Goal: Task Accomplishment & Management: Use online tool/utility

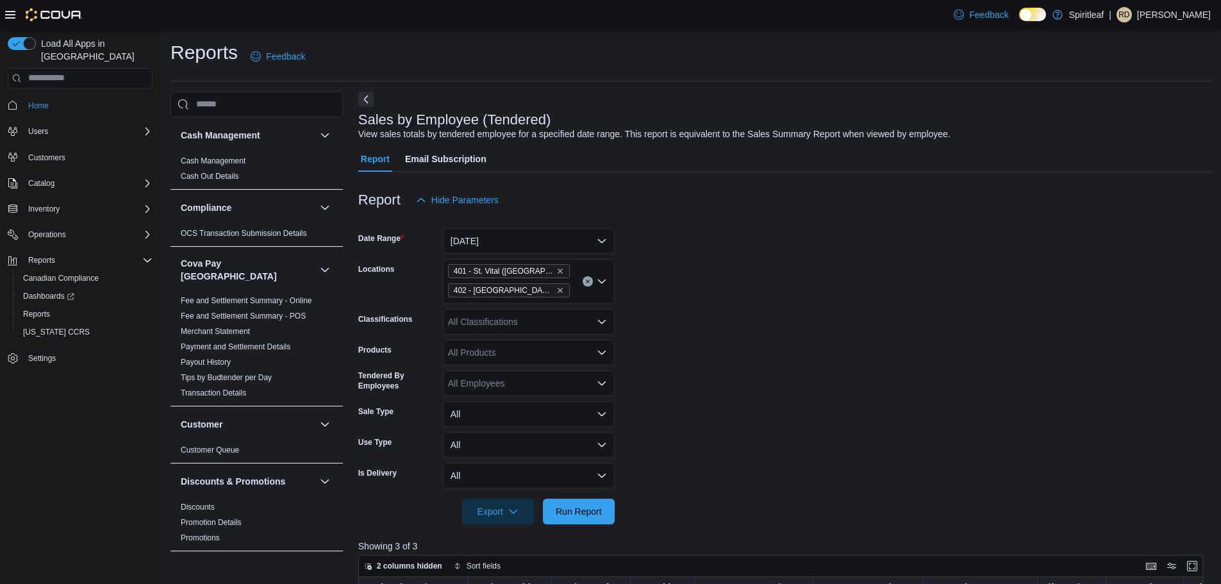
scroll to position [256, 0]
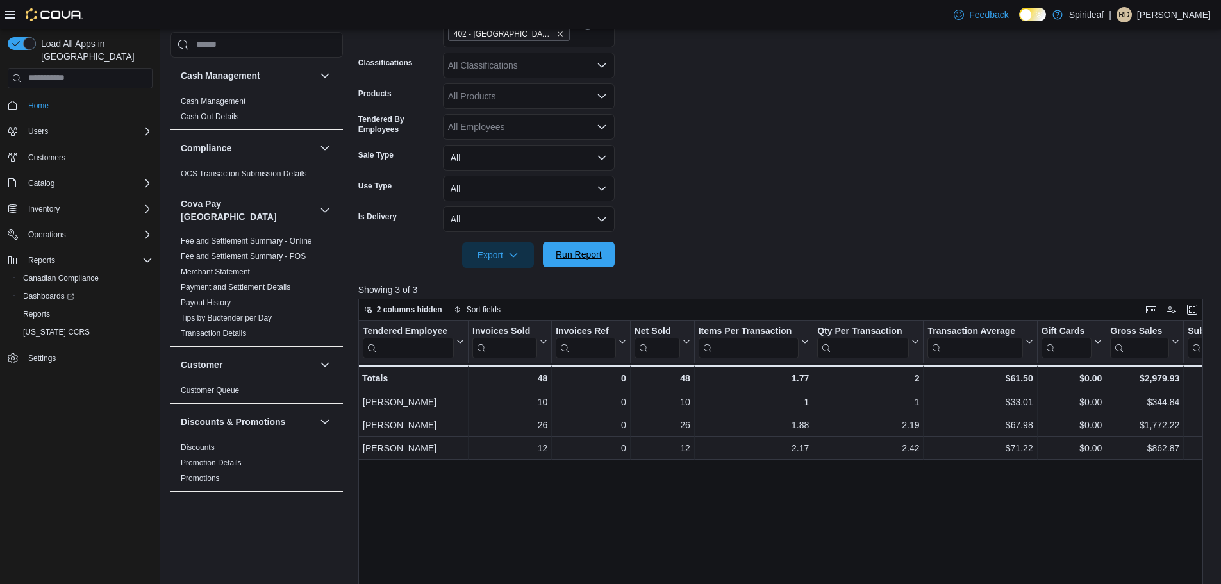
click at [600, 259] on span "Run Report" at bounding box center [579, 254] width 46 height 13
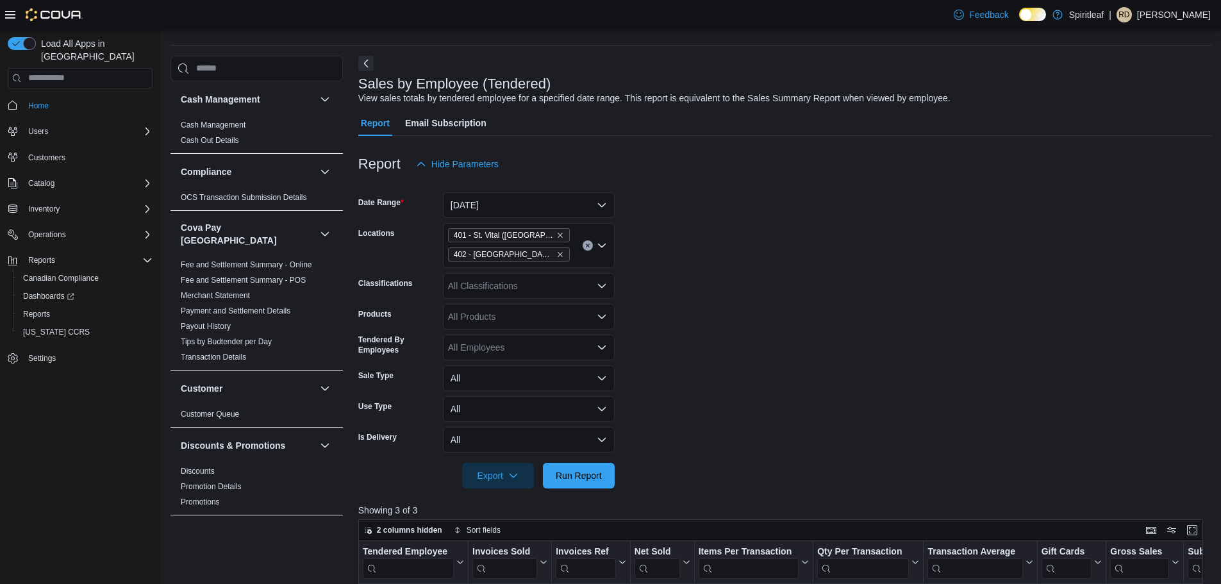
scroll to position [128, 0]
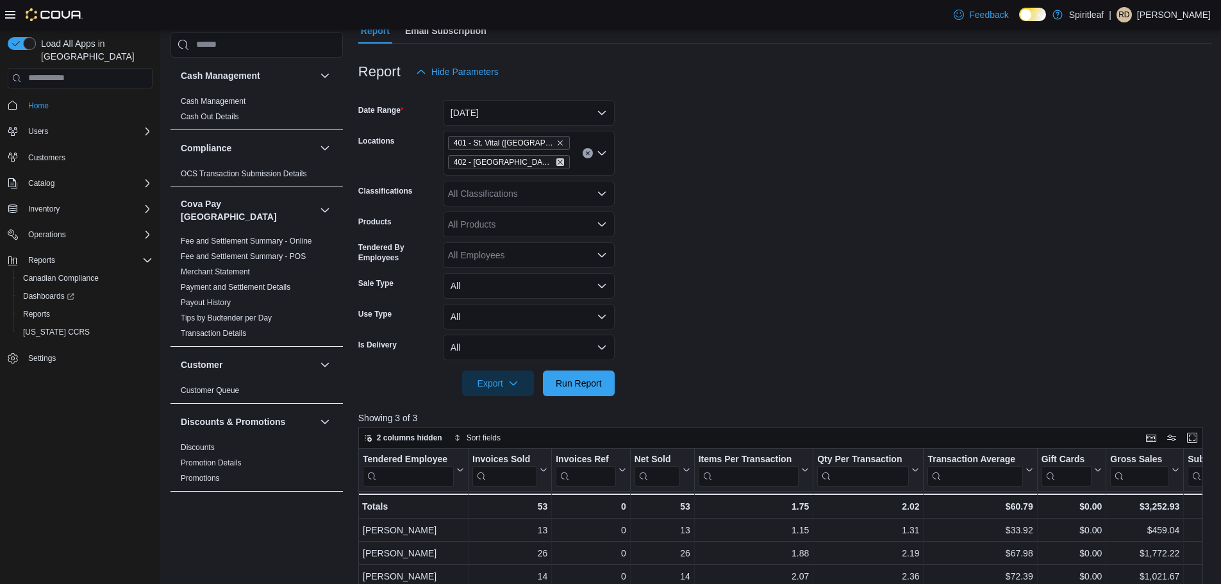
click at [557, 163] on icon "Remove 402 - Polo Park (Winnipeg) from selection in this group" at bounding box center [560, 162] width 8 height 8
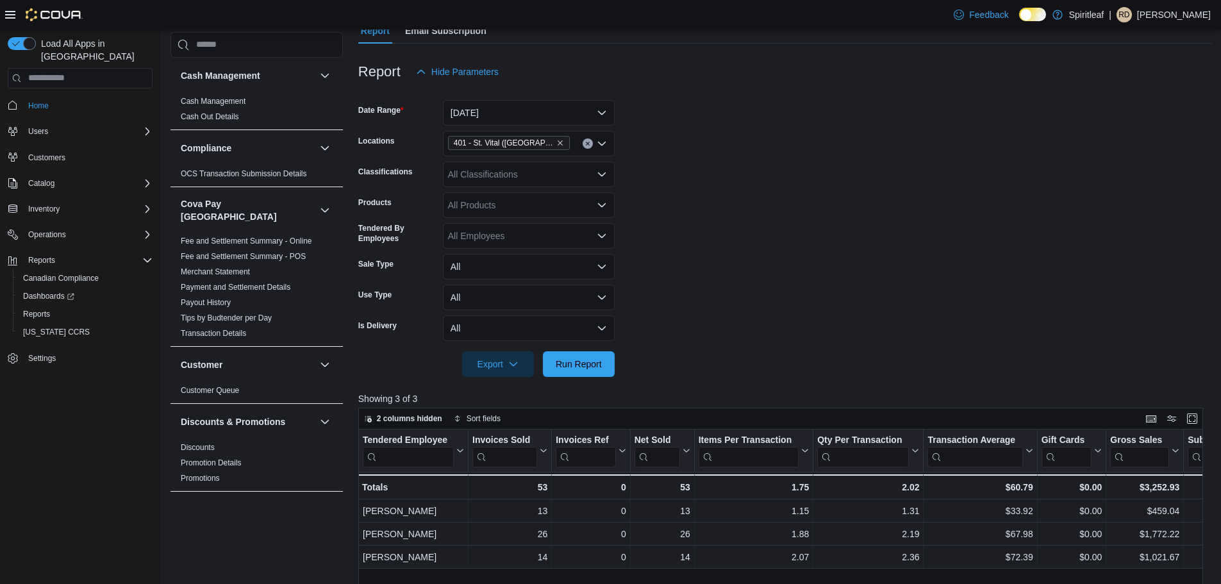
click at [767, 211] on form "Date Range [DATE] Locations [STREET_ADDRESS] Classifications All Classification…" at bounding box center [785, 231] width 854 height 292
click at [598, 364] on span "Run Report" at bounding box center [579, 363] width 46 height 13
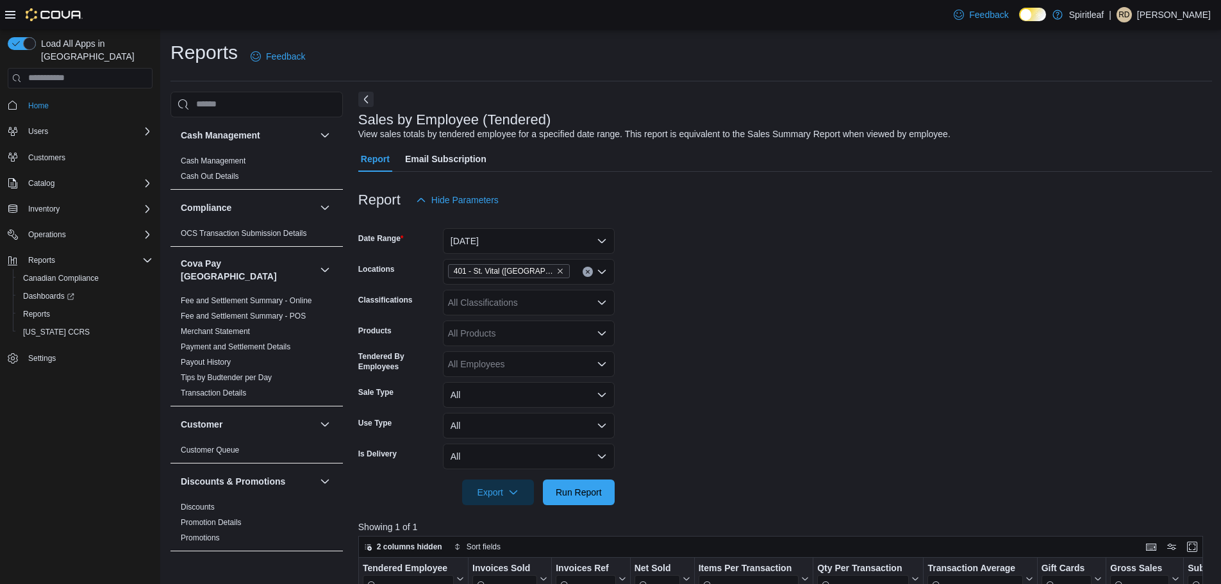
scroll to position [192, 0]
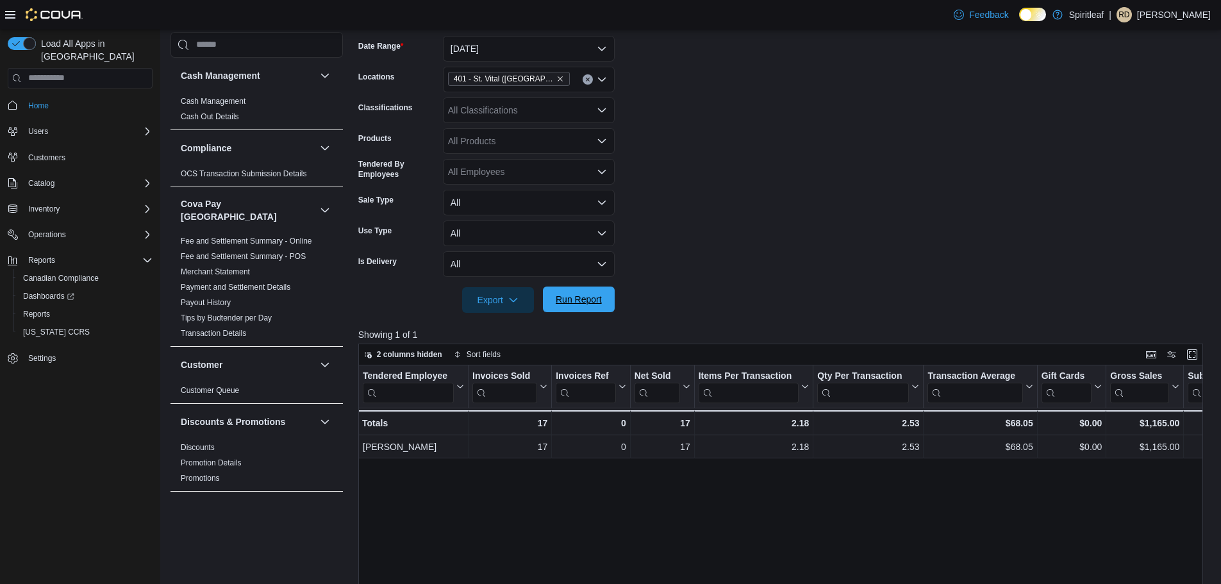
click at [592, 305] on span "Run Report" at bounding box center [579, 299] width 46 height 13
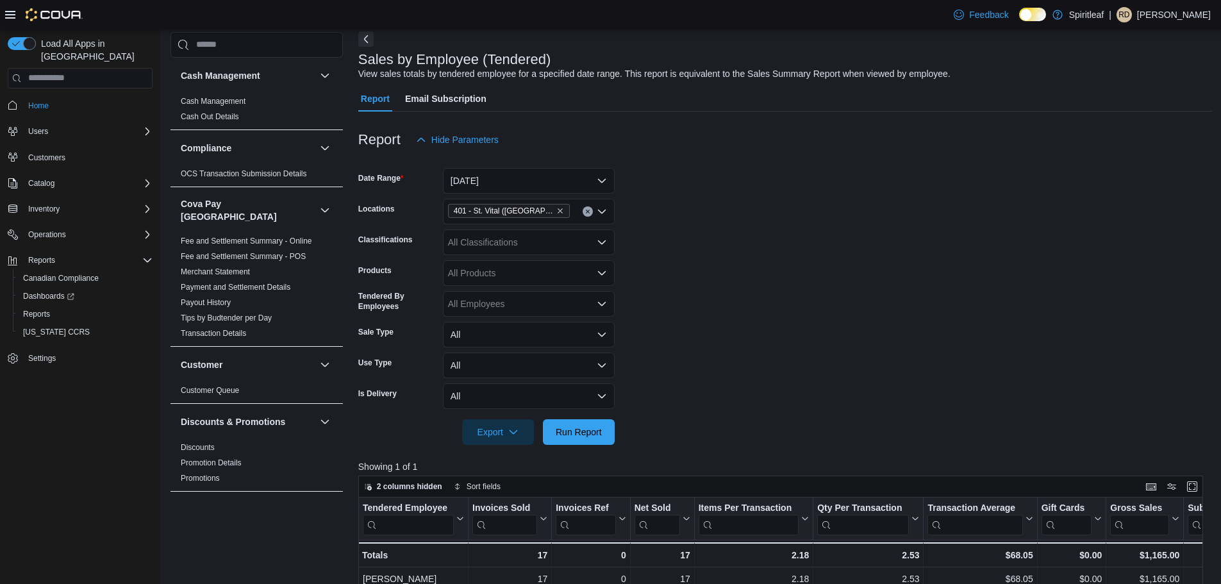
scroll to position [0, 0]
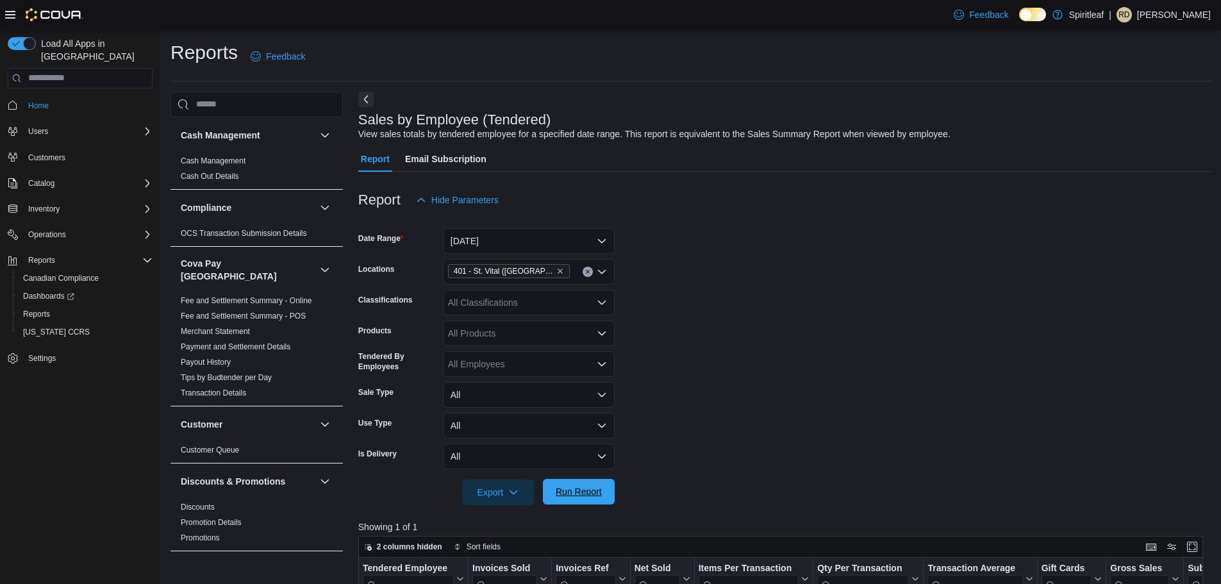
click at [579, 488] on span "Run Report" at bounding box center [579, 491] width 46 height 13
click at [542, 249] on button "[DATE]" at bounding box center [529, 241] width 172 height 26
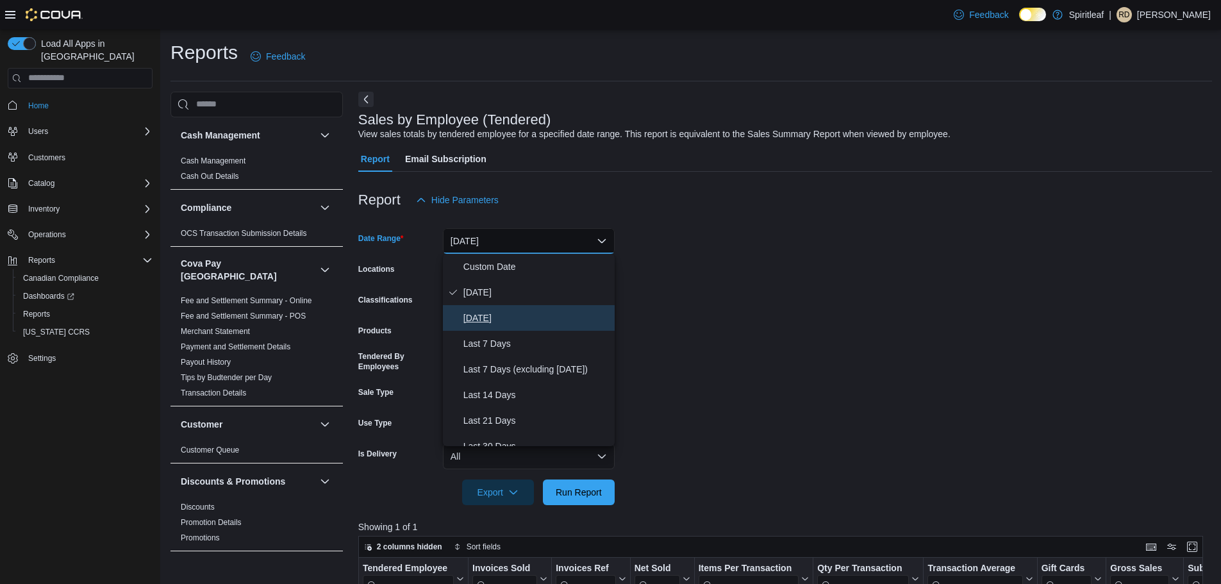
click at [520, 320] on span "[DATE]" at bounding box center [537, 317] width 146 height 15
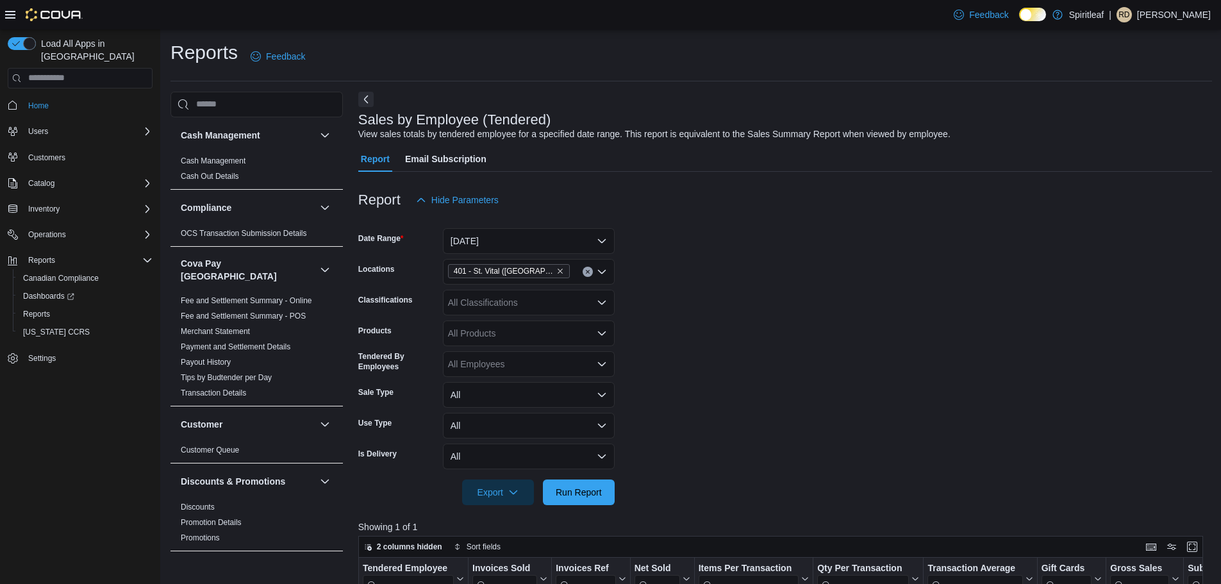
click at [768, 311] on form "Date Range [DATE] Locations 401 - [GEOGRAPHIC_DATA] ([GEOGRAPHIC_DATA]) Classif…" at bounding box center [785, 359] width 854 height 292
click at [603, 493] on span "Run Report" at bounding box center [579, 492] width 56 height 26
click at [586, 238] on button "[DATE]" at bounding box center [529, 241] width 172 height 26
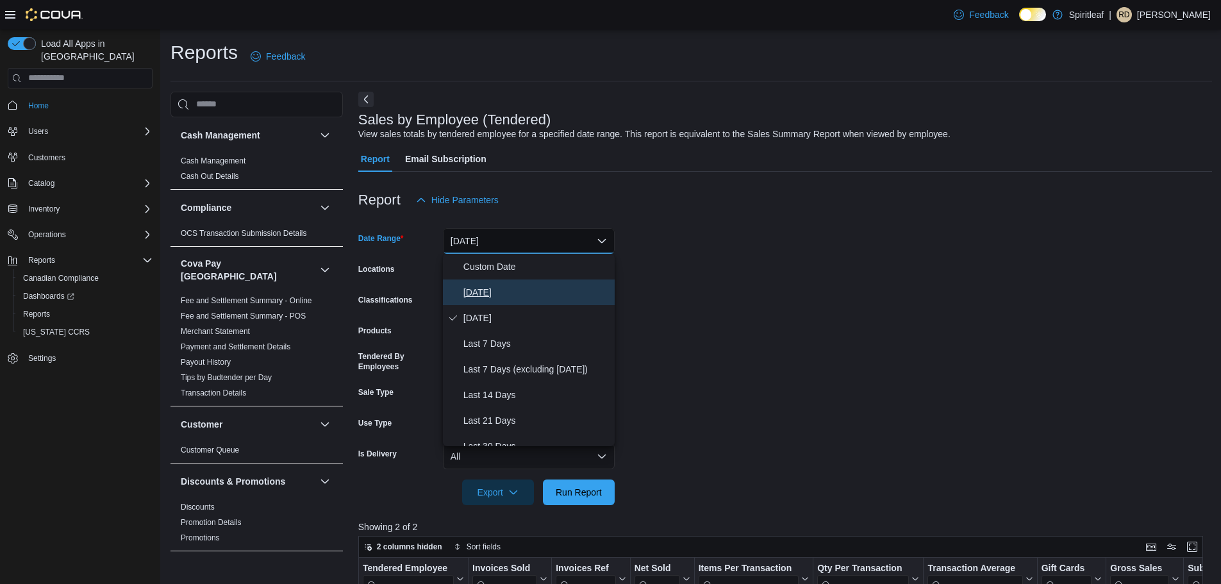
click at [524, 293] on span "[DATE]" at bounding box center [537, 292] width 146 height 15
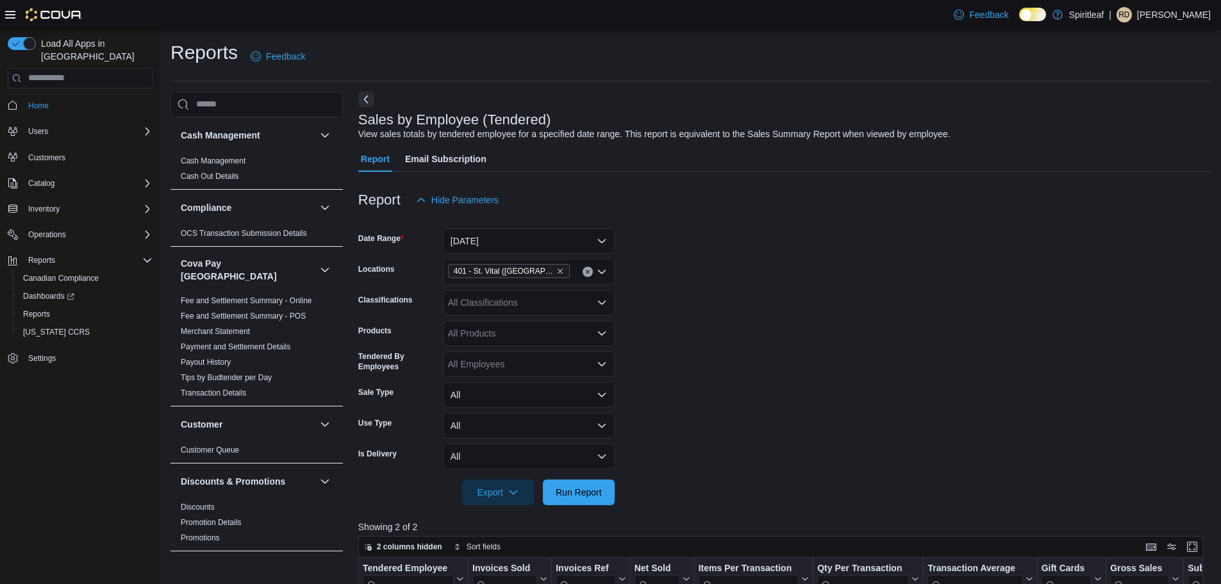
click at [730, 285] on form "Date Range [DATE] Locations [STREET_ADDRESS] Classifications All Classification…" at bounding box center [785, 359] width 854 height 292
click at [590, 487] on span "Run Report" at bounding box center [579, 491] width 46 height 13
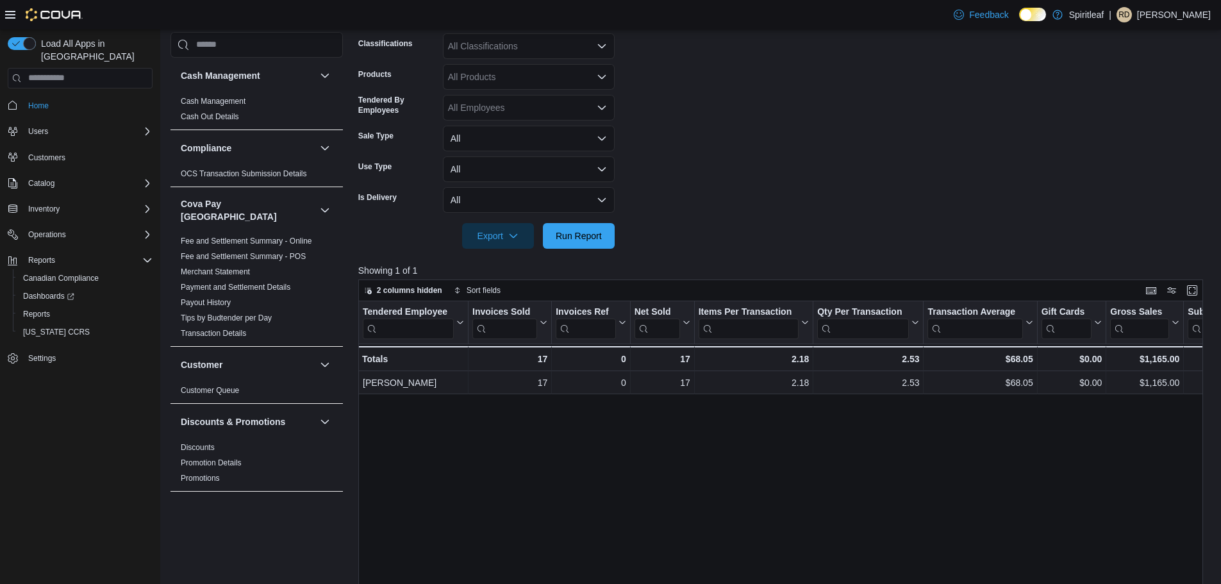
scroll to position [64, 0]
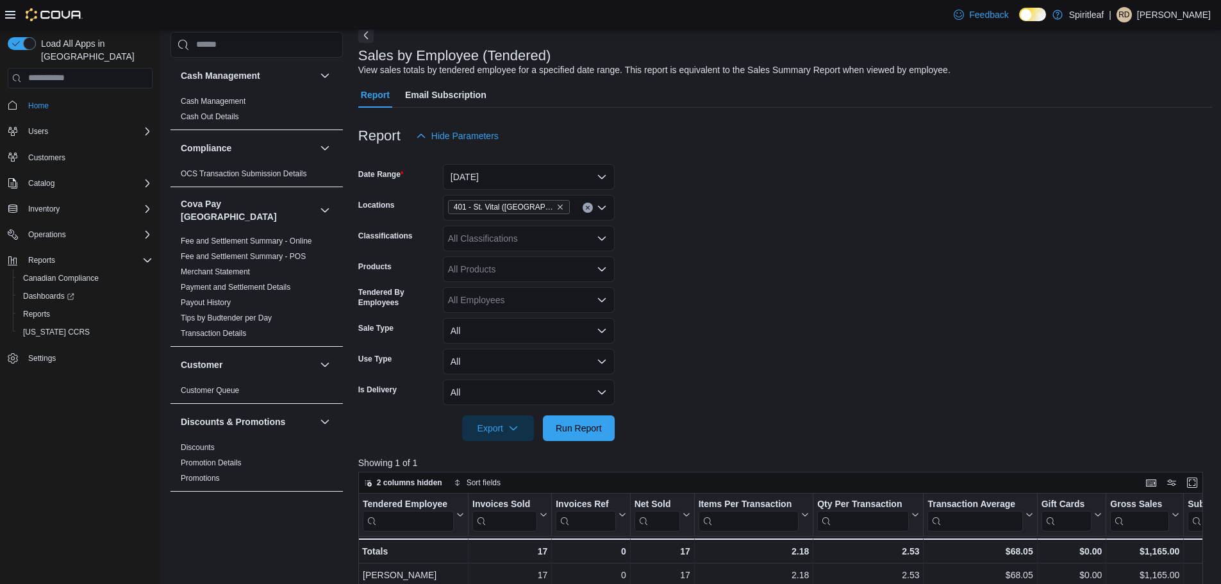
click at [914, 312] on form "Date Range [DATE] Locations [STREET_ADDRESS] Classifications All Classification…" at bounding box center [785, 295] width 854 height 292
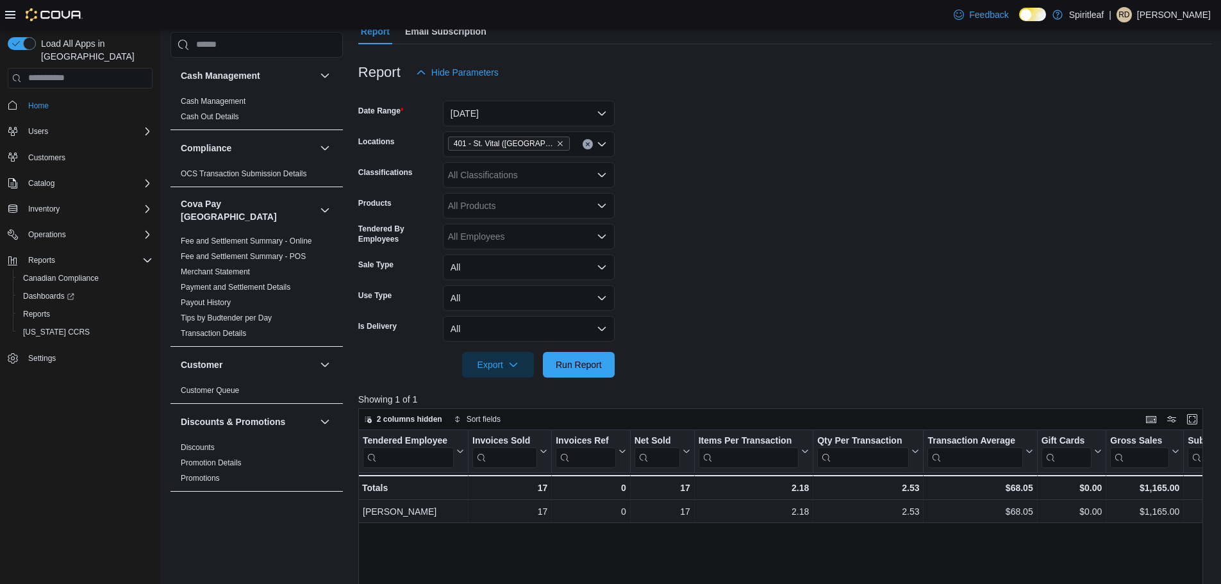
scroll to position [128, 0]
click at [570, 137] on div "401 - St. Vital ([GEOGRAPHIC_DATA])" at bounding box center [529, 144] width 172 height 26
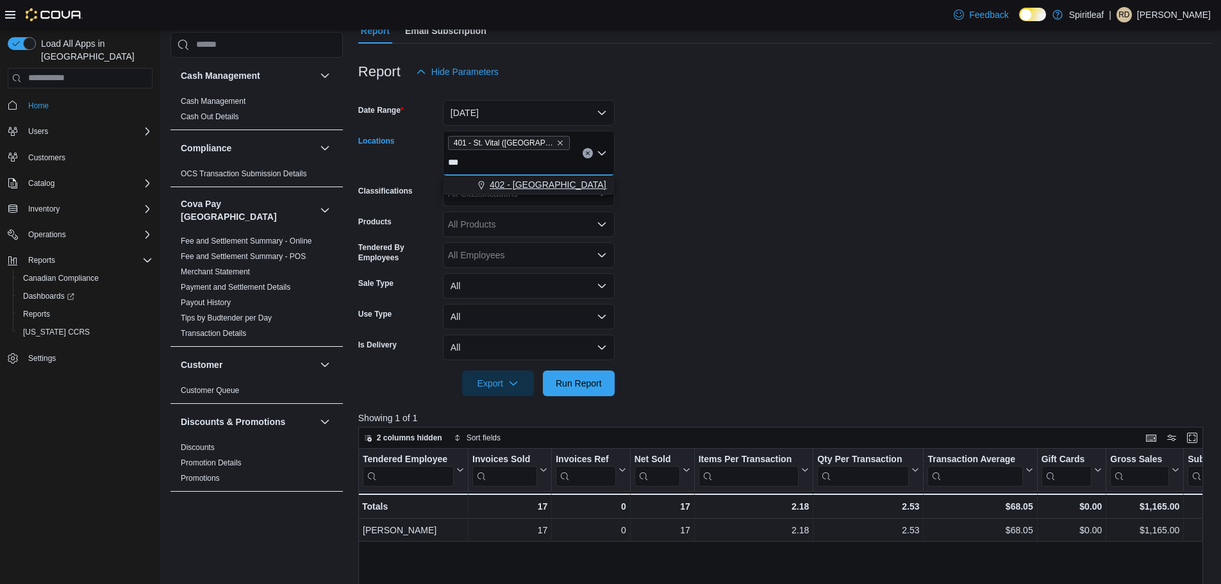
type input "***"
click at [569, 178] on span "402 - [GEOGRAPHIC_DATA] ([GEOGRAPHIC_DATA])" at bounding box center [599, 184] width 218 height 13
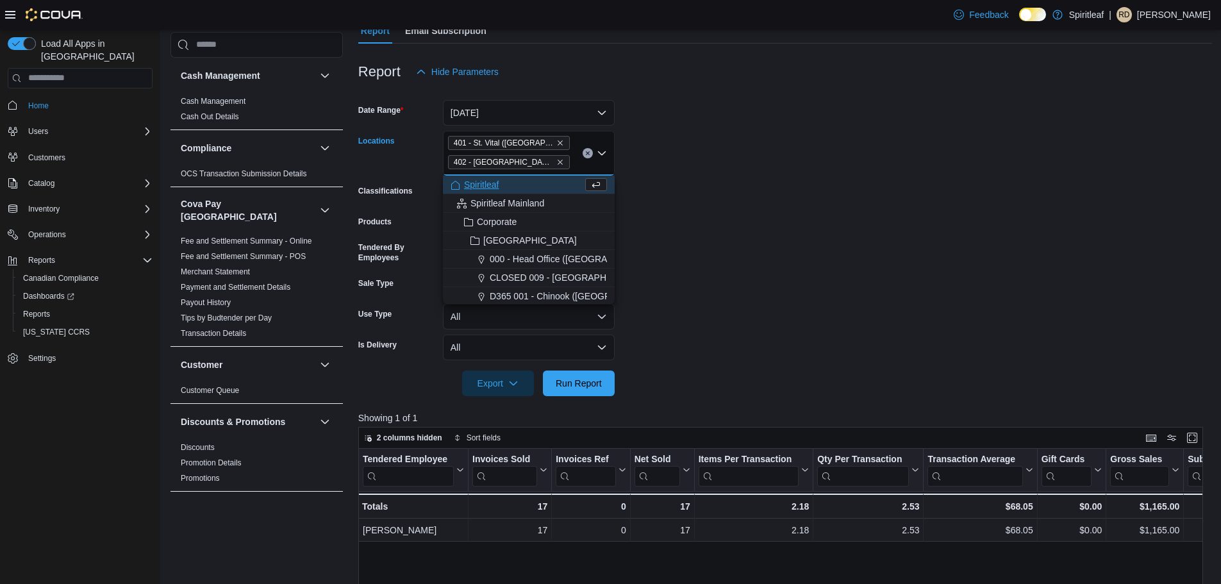
click at [783, 258] on form "Date Range [DATE] Locations [STREET_ADDRESS] 402 - [GEOGRAPHIC_DATA] ([GEOGRAPH…" at bounding box center [785, 241] width 854 height 312
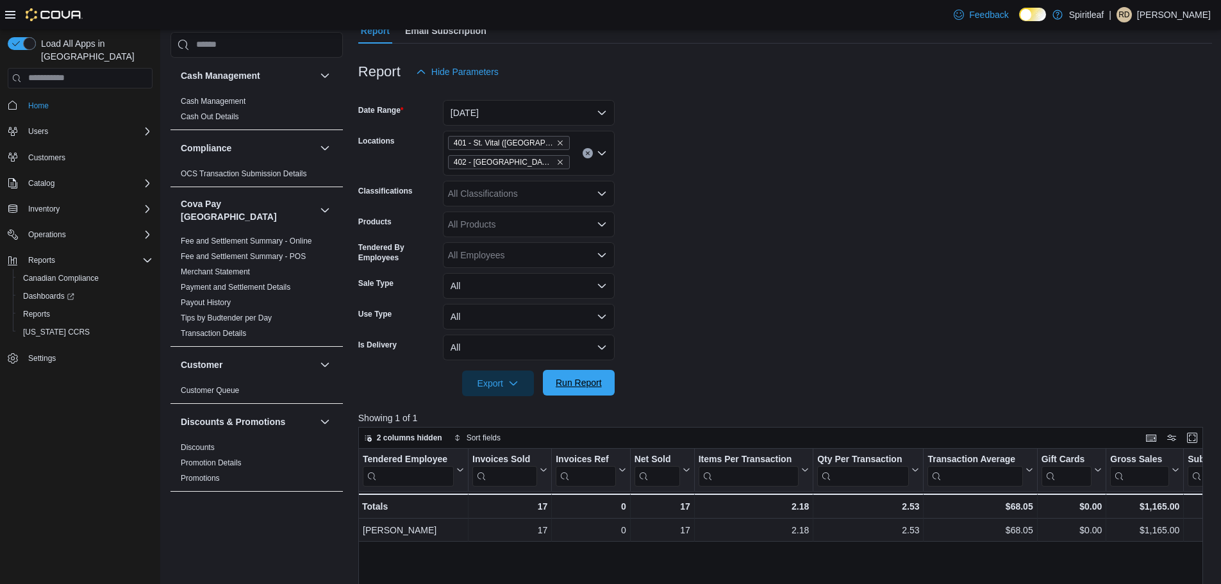
click at [601, 390] on span "Run Report" at bounding box center [579, 383] width 56 height 26
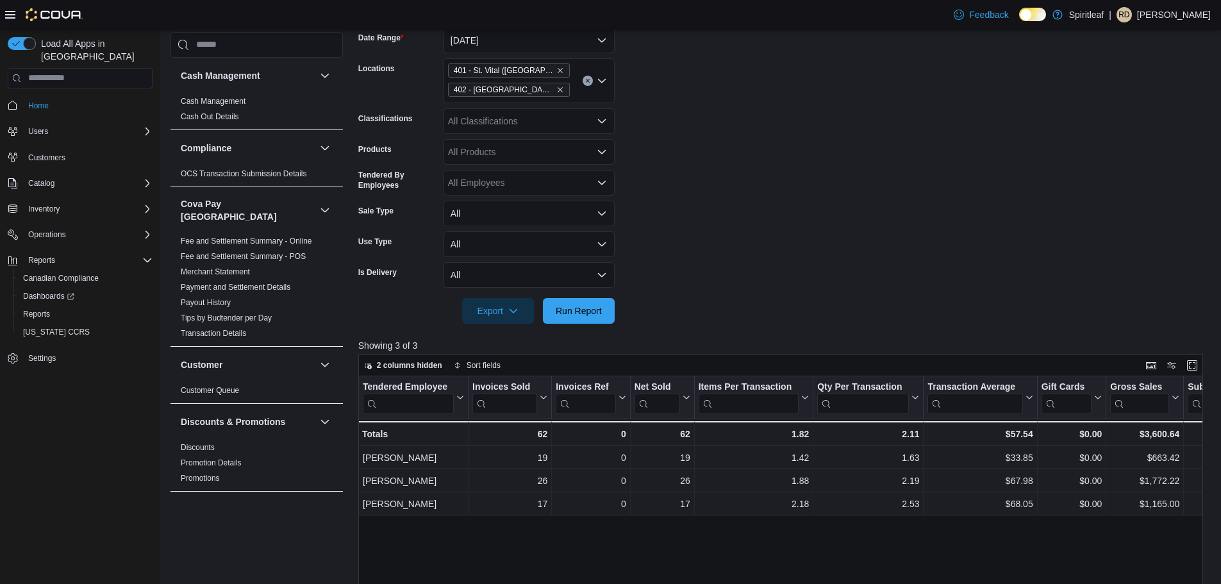
scroll to position [192, 0]
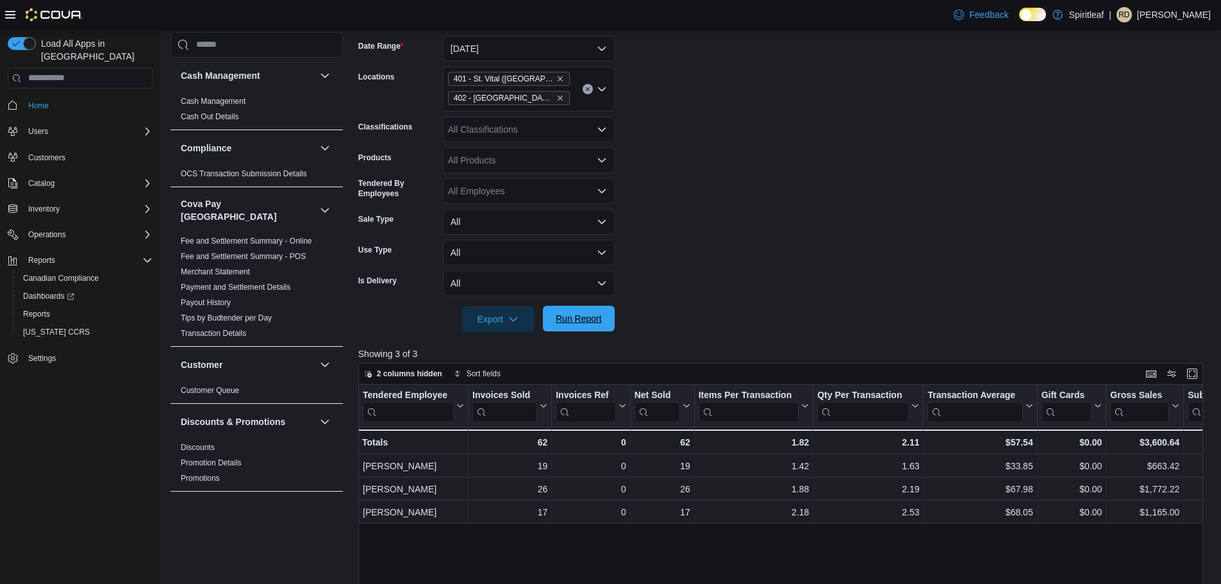
click at [595, 328] on span "Run Report" at bounding box center [579, 319] width 56 height 26
click at [910, 202] on form "Date Range [DATE] Locations [STREET_ADDRESS] 402 - [GEOGRAPHIC_DATA] ([GEOGRAPH…" at bounding box center [785, 177] width 854 height 312
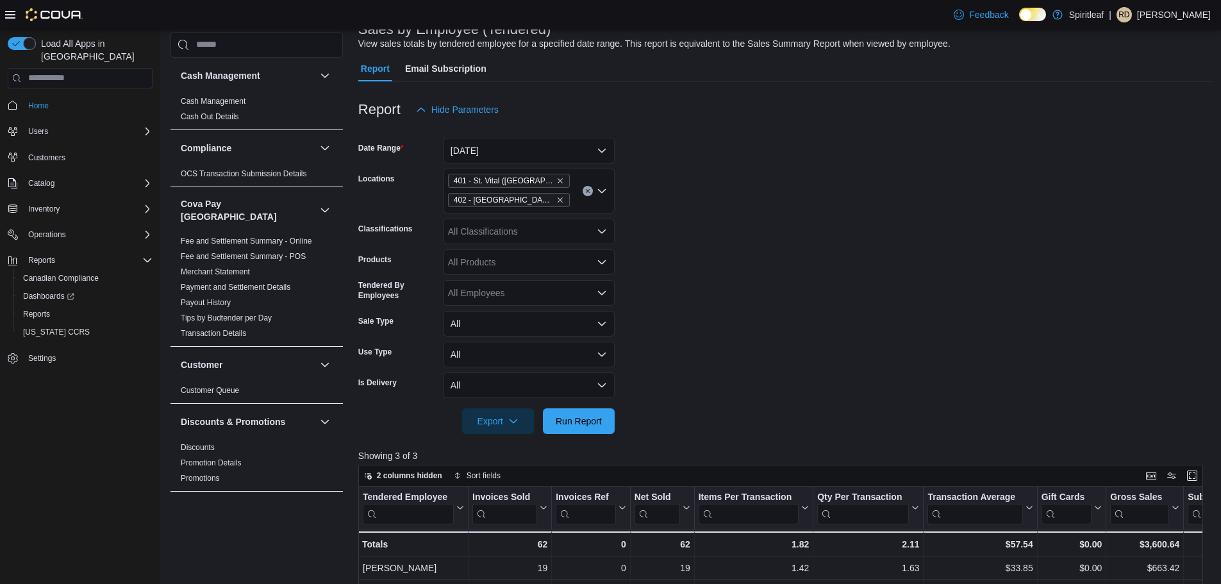
scroll to position [0, 0]
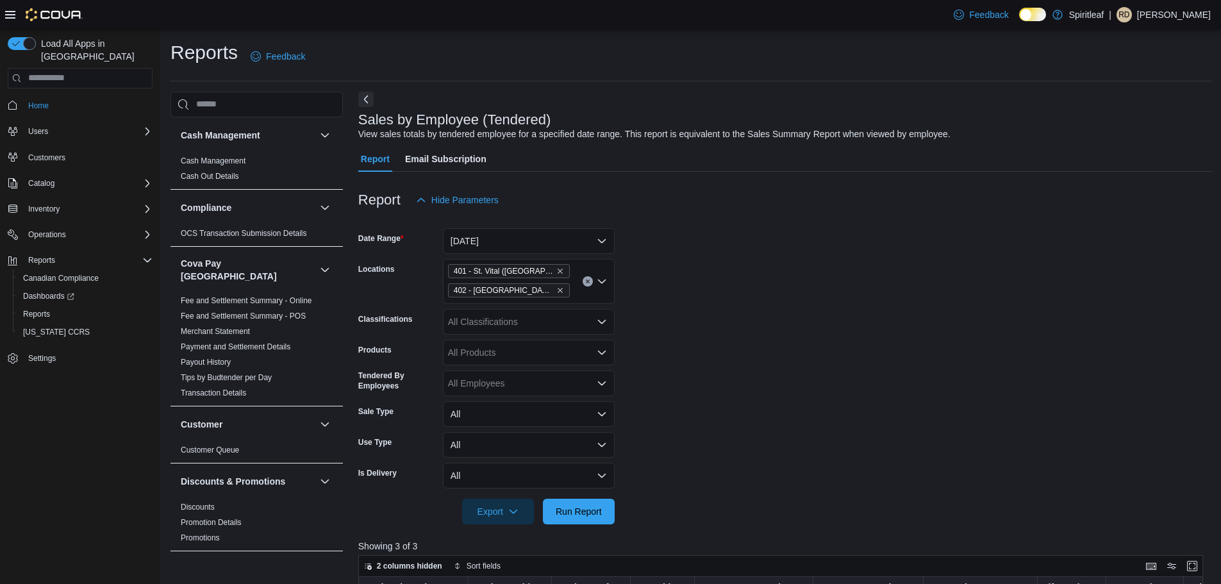
click at [769, 410] on form "Date Range [DATE] Locations [STREET_ADDRESS] 402 - [GEOGRAPHIC_DATA] ([GEOGRAPH…" at bounding box center [785, 369] width 854 height 312
click at [556, 290] on icon "Remove 402 - Polo Park (Winnipeg) from selection in this group" at bounding box center [560, 291] width 8 height 8
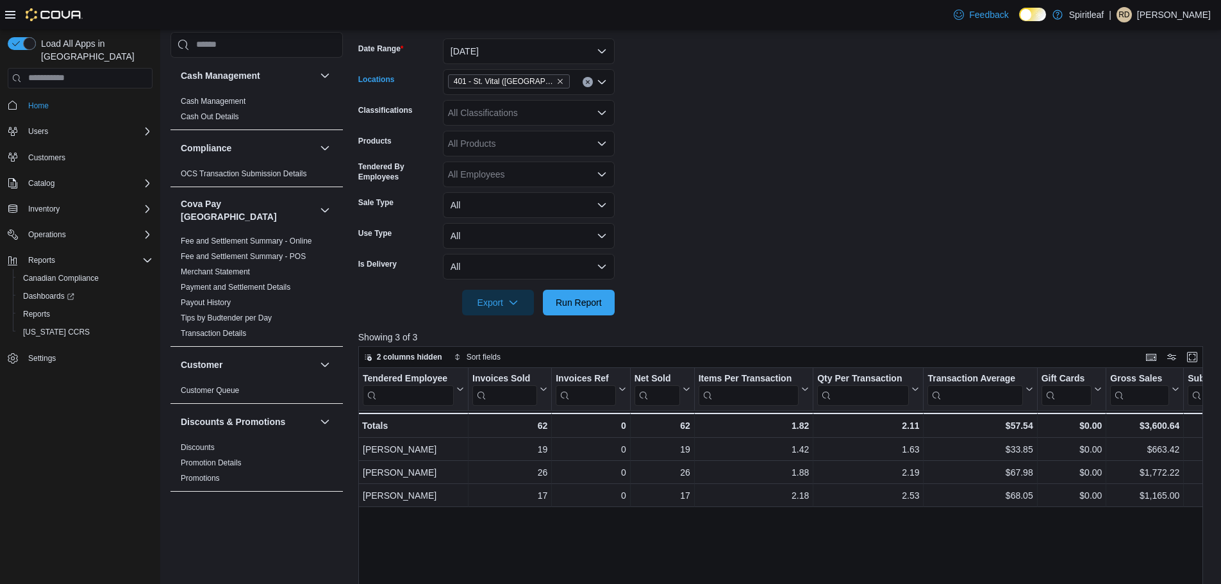
scroll to position [256, 0]
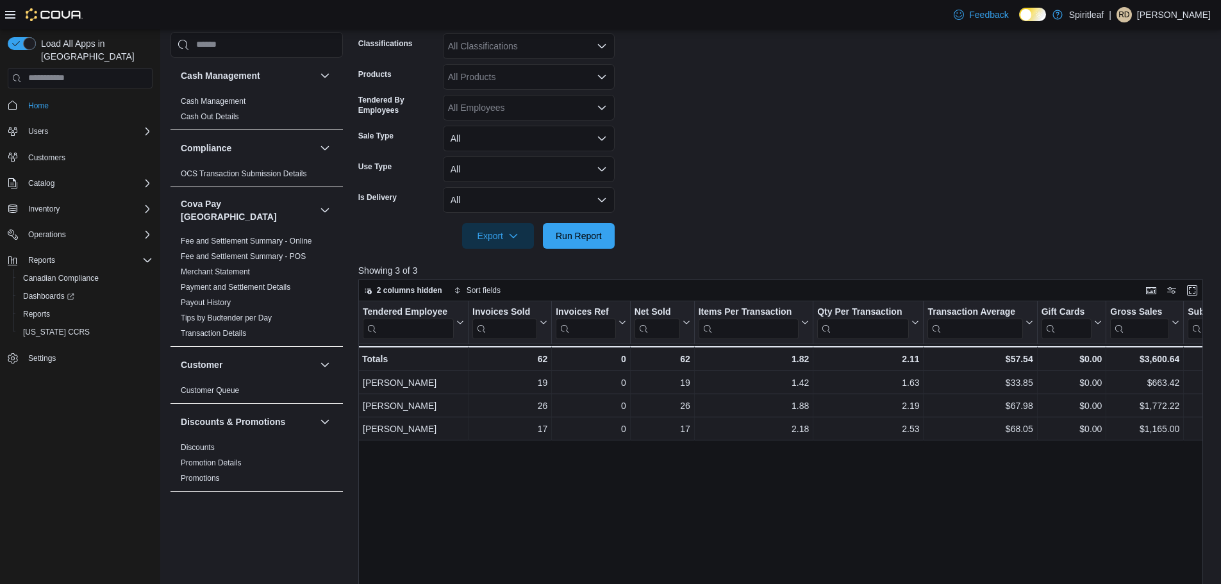
click at [905, 118] on form "Date Range [DATE] Locations [STREET_ADDRESS] Classifications All Classification…" at bounding box center [785, 102] width 854 height 292
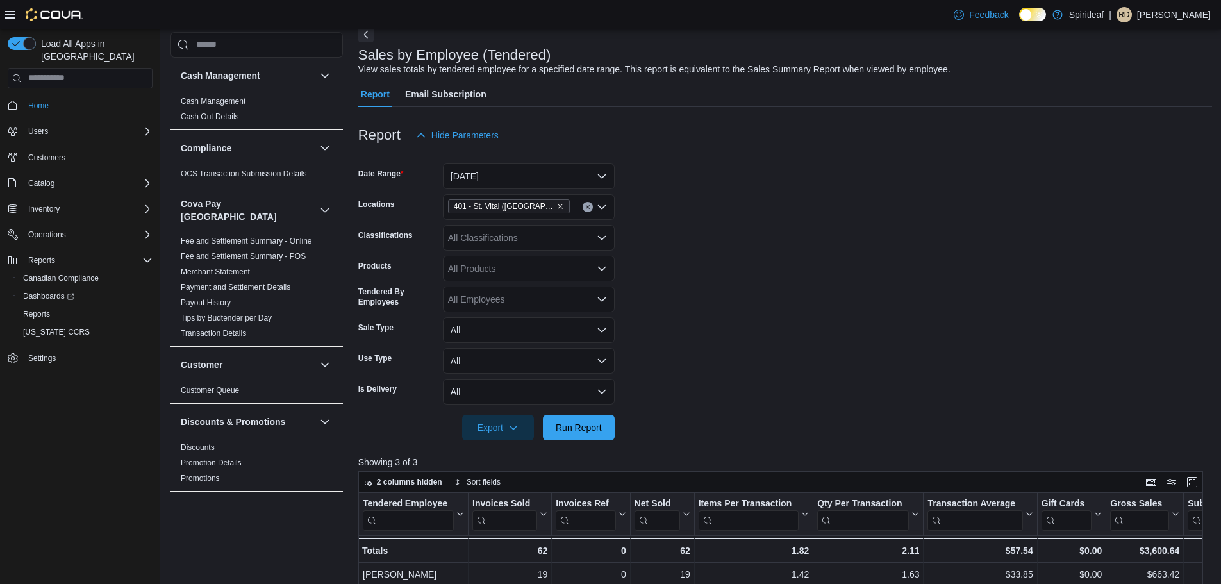
scroll to position [44, 0]
